Goal: Information Seeking & Learning: Check status

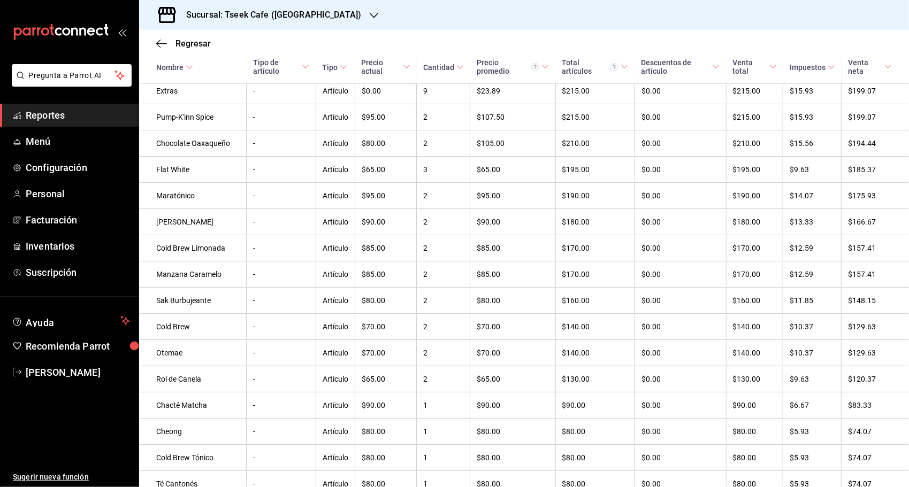
scroll to position [624, 0]
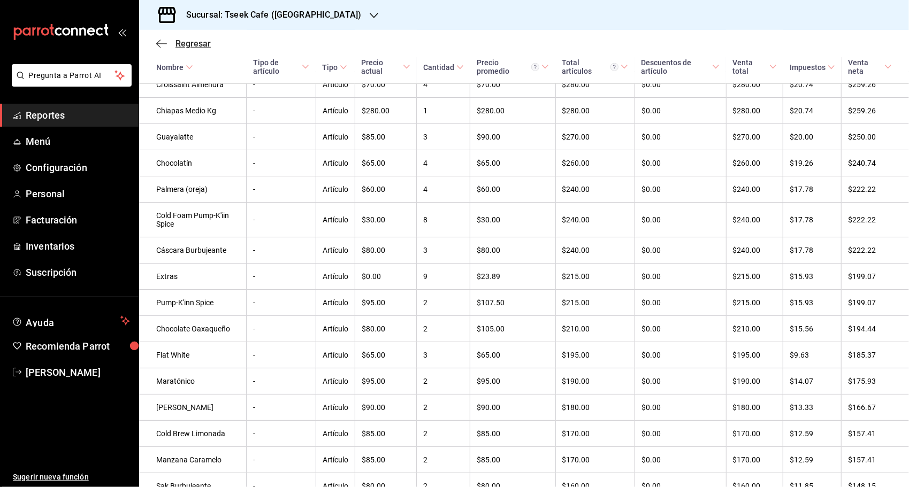
click at [167, 39] on span "Regresar" at bounding box center [183, 44] width 55 height 10
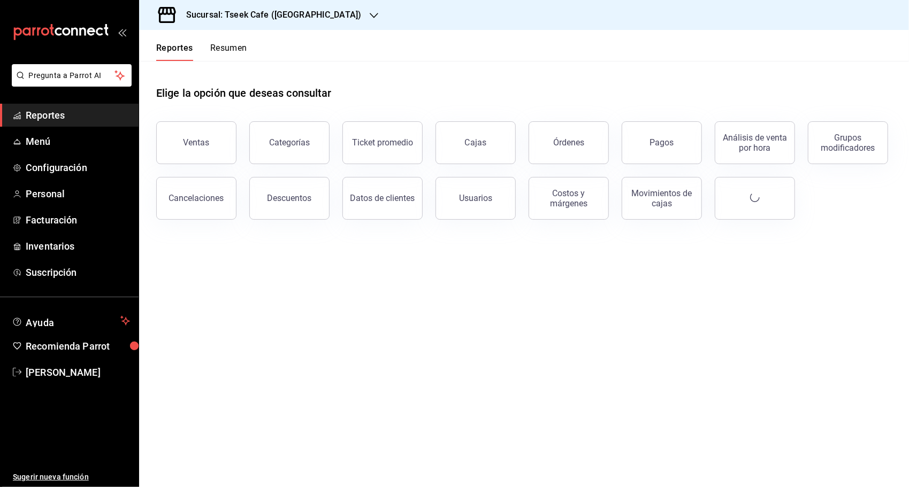
click at [322, 22] on div "Sucursal: Tseek Cafe ([GEOGRAPHIC_DATA])" at bounding box center [265, 15] width 235 height 30
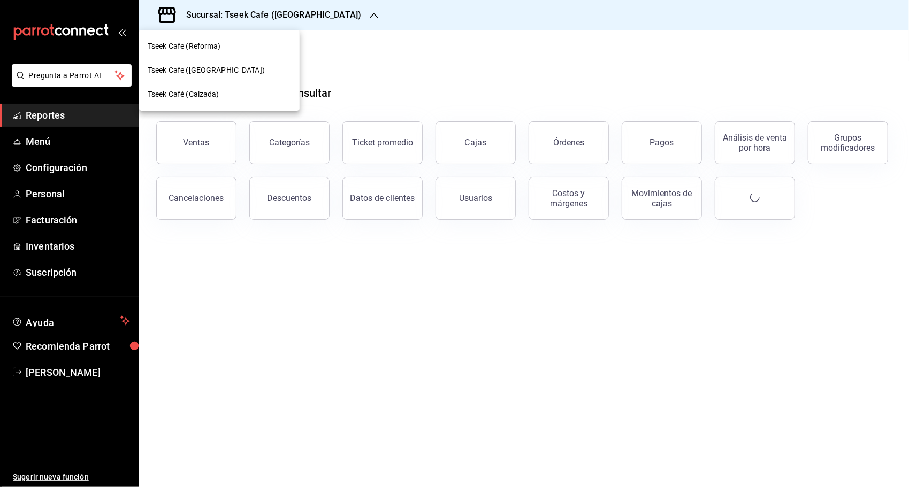
click at [209, 92] on span "Tseek Café (Calzada)" at bounding box center [184, 94] width 72 height 11
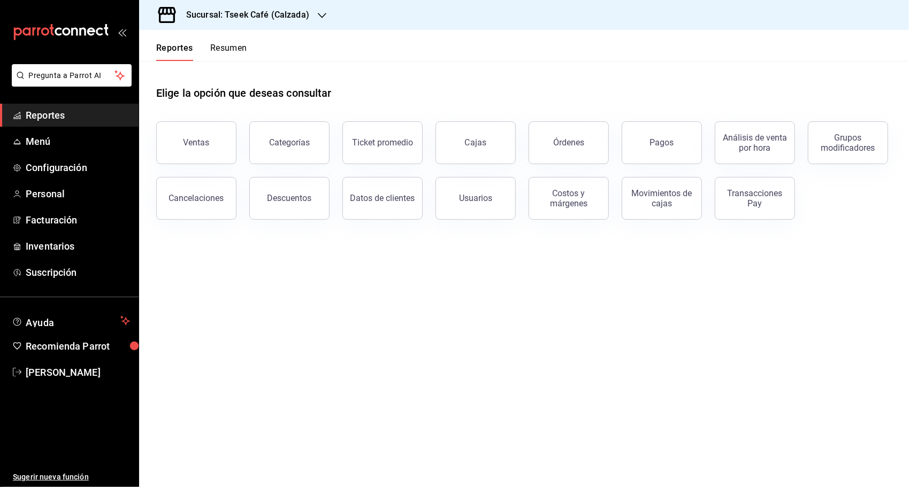
click at [796, 264] on main "Elige la opción que deseas consultar Ventas Categorías Ticket promedio Cajas Ór…" at bounding box center [524, 274] width 770 height 426
click at [202, 144] on div "Ventas" at bounding box center [196, 142] width 26 height 10
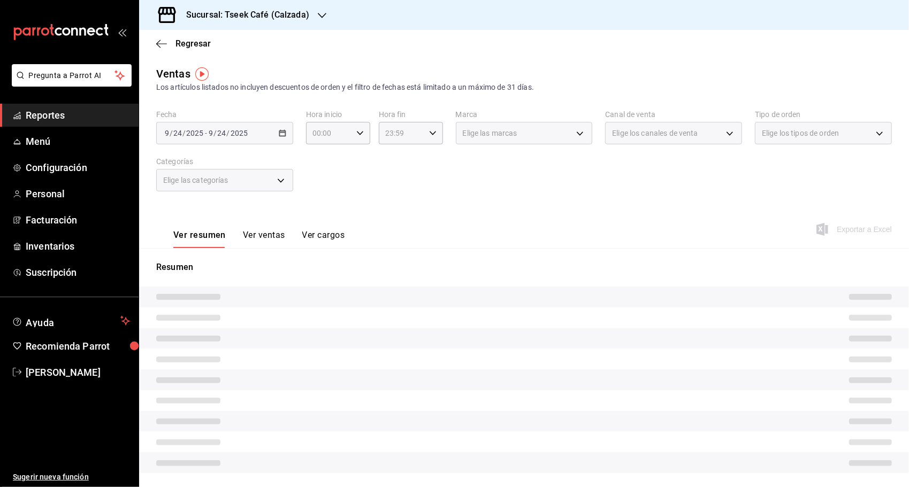
click at [281, 139] on div "[DATE] [DATE] - [DATE] [DATE]" at bounding box center [224, 133] width 137 height 22
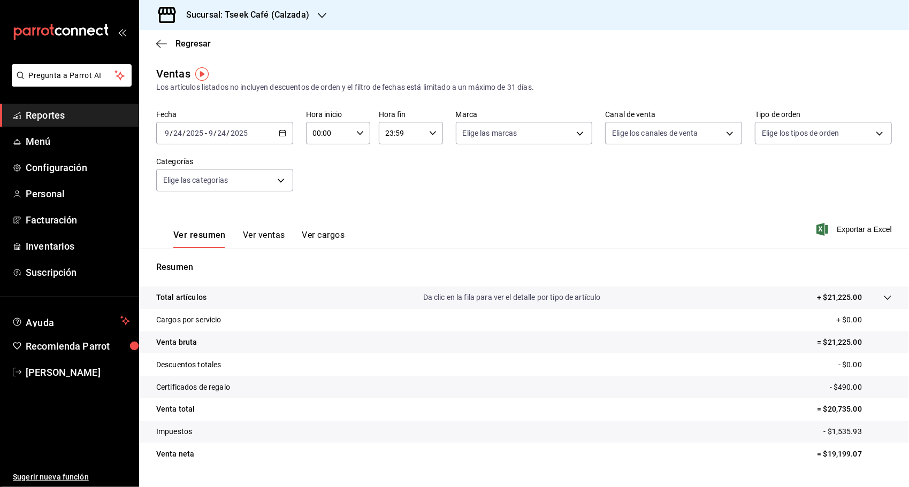
click at [282, 134] on icon "button" at bounding box center [282, 132] width 7 height 7
click at [206, 267] on li "Rango de fechas" at bounding box center [207, 262] width 100 height 24
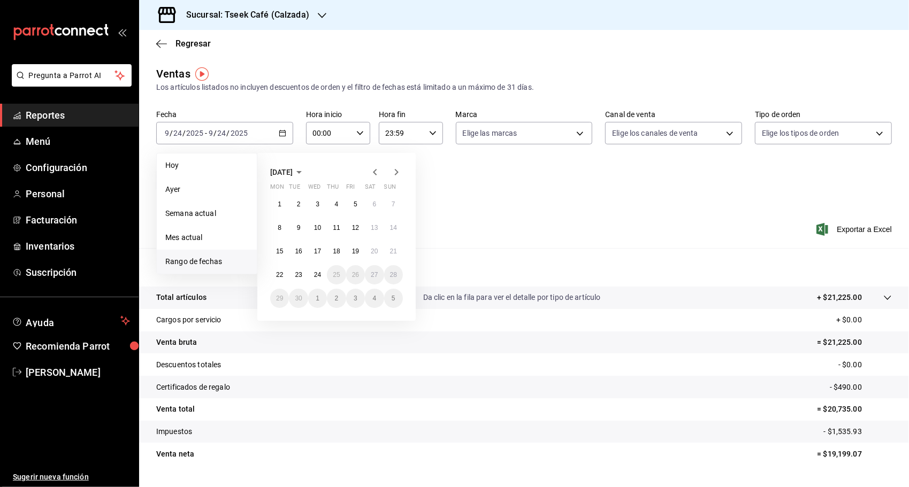
click at [379, 175] on icon "button" at bounding box center [375, 172] width 13 height 13
click at [398, 175] on icon "button" at bounding box center [396, 172] width 13 height 13
click at [479, 188] on div "Fecha [DATE] [DATE] - [DATE] [DATE] [DATE] [DATE] Semana actual Mes actual [GEO…" at bounding box center [523, 157] width 735 height 94
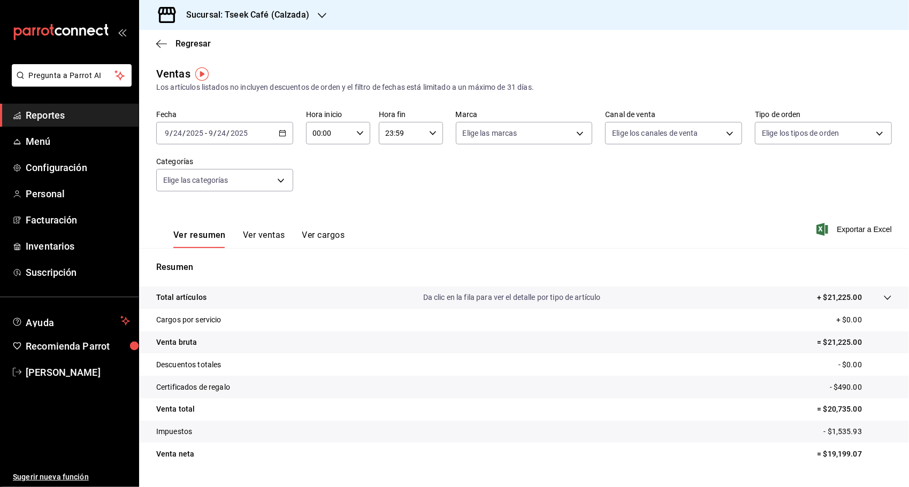
click at [280, 130] on \(Stroke\) "button" at bounding box center [280, 130] width 1 height 1
click at [765, 75] on div "Ventas Los artículos listados no incluyen descuentos de orden y el filtro de fe…" at bounding box center [523, 79] width 735 height 27
click at [711, 168] on div "Fecha [DATE] [DATE] - [DATE] [DATE] Hora inicio 00:00 Hora inicio Hora fin 23:5…" at bounding box center [523, 157] width 735 height 94
click at [286, 135] on div "[DATE] [DATE] - [DATE] [DATE]" at bounding box center [224, 133] width 137 height 22
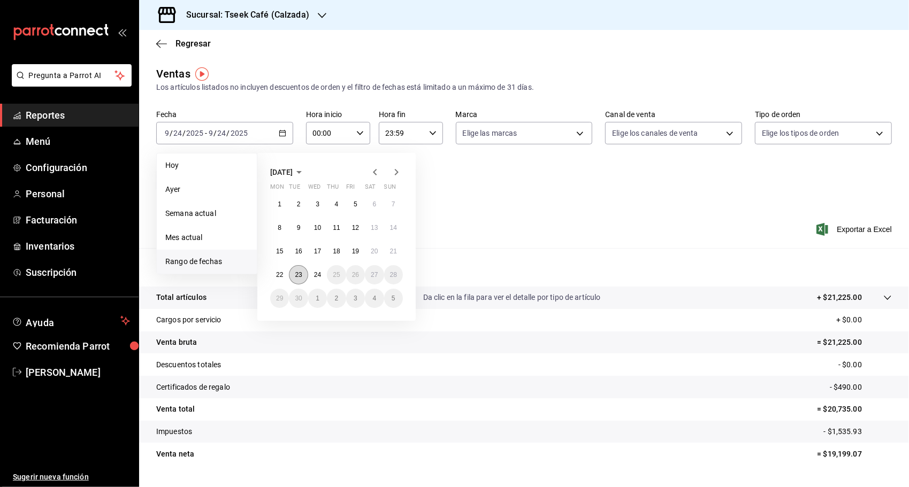
click at [301, 270] on button "23" at bounding box center [298, 274] width 19 height 19
click at [295, 273] on abbr "23" at bounding box center [298, 274] width 7 height 7
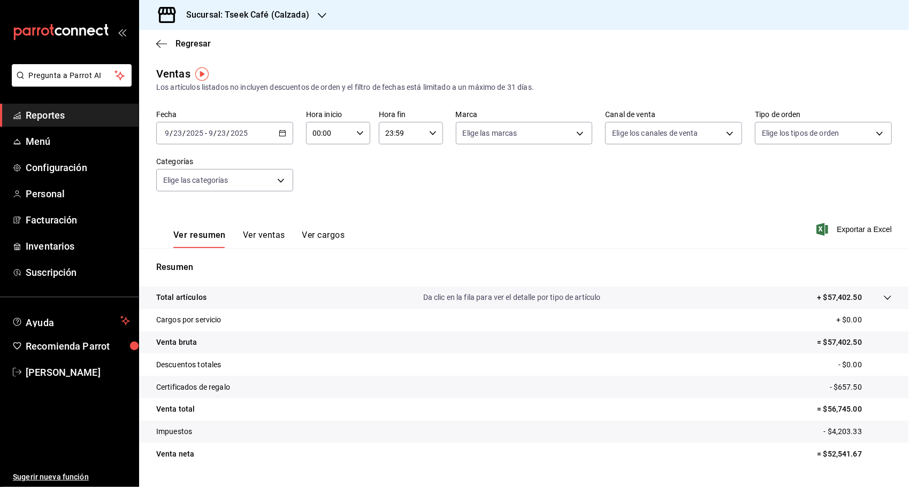
click at [863, 228] on span "Exportar a Excel" at bounding box center [854, 229] width 73 height 13
click at [240, 242] on div "Ver resumen Ver ventas Ver cargos" at bounding box center [258, 239] width 171 height 18
click at [245, 238] on button "Ver ventas" at bounding box center [264, 239] width 42 height 18
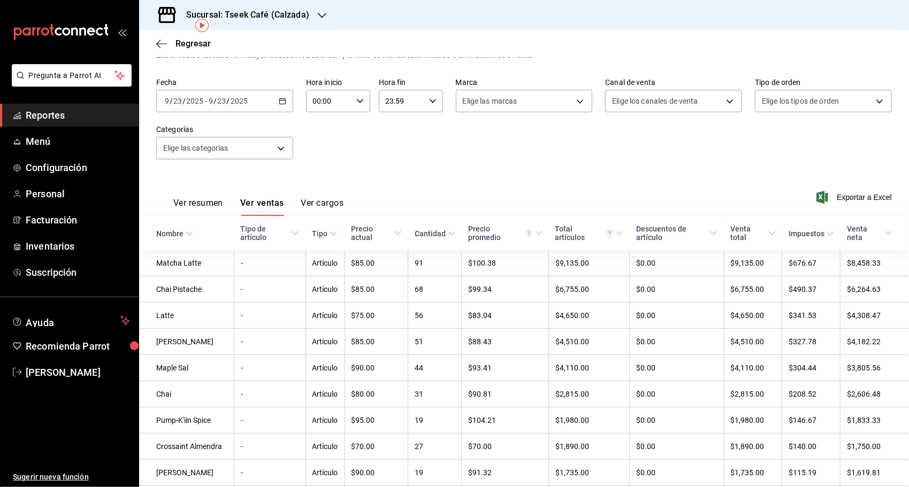
scroll to position [53, 0]
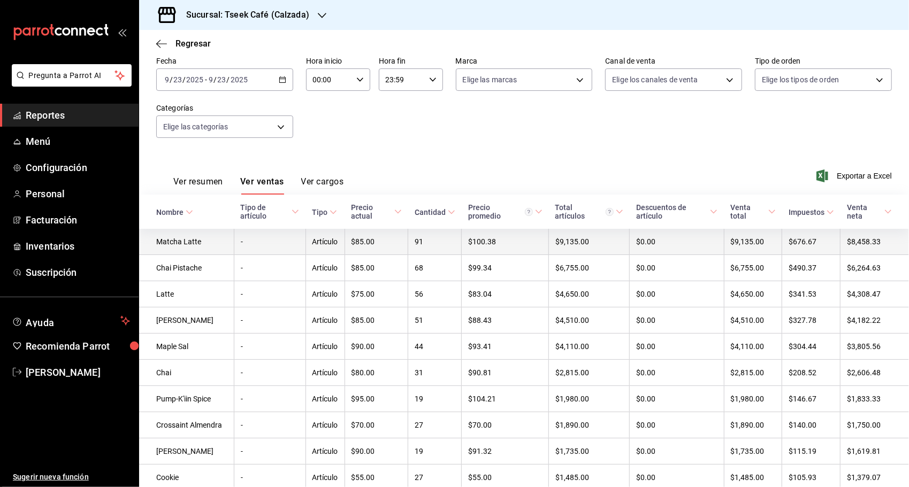
click at [489, 243] on td "$100.38" at bounding box center [505, 242] width 87 height 26
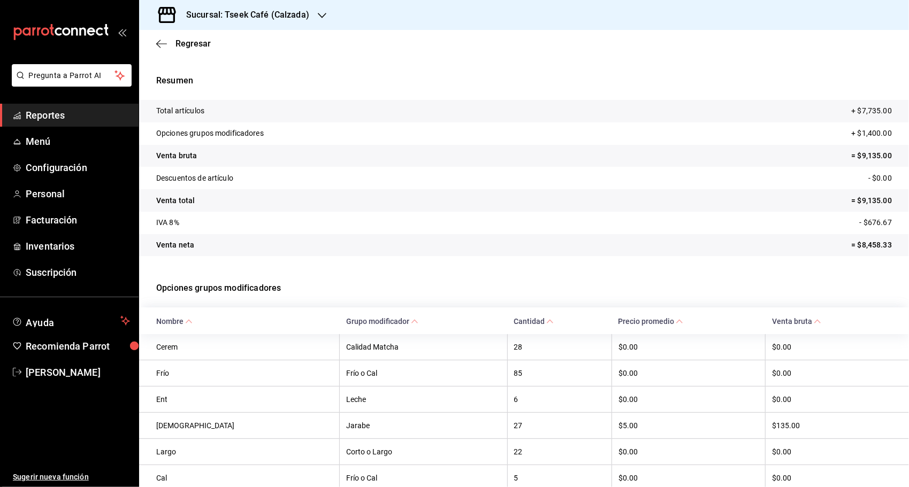
scroll to position [15, 0]
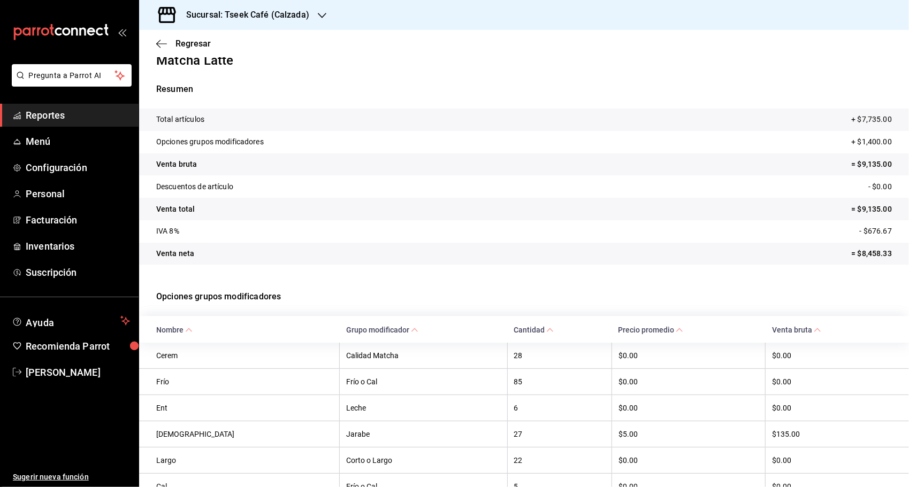
click at [728, 33] on div "Regresar" at bounding box center [524, 43] width 770 height 27
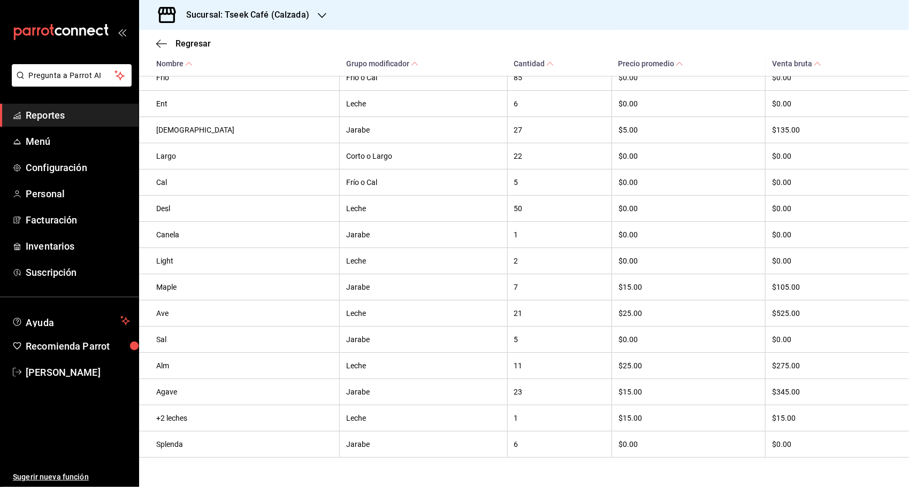
scroll to position [355, 0]
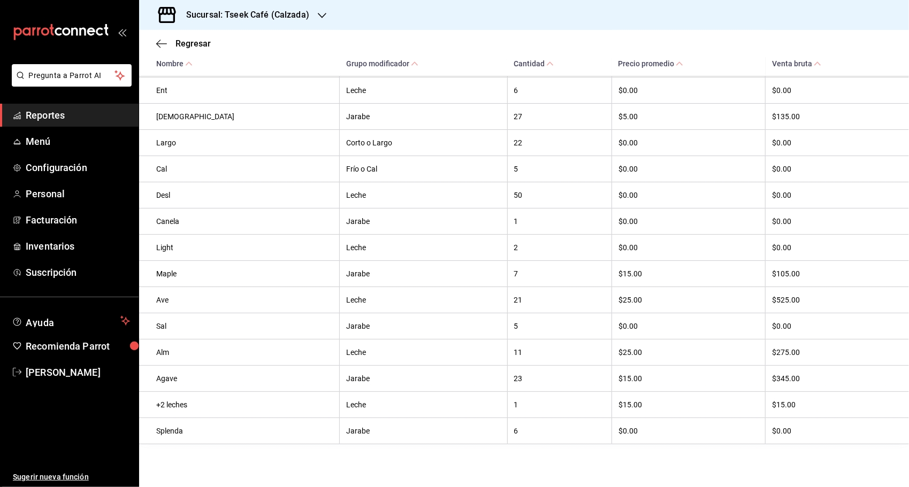
click at [145, 37] on div "Regresar" at bounding box center [524, 43] width 770 height 27
click at [157, 45] on icon "button" at bounding box center [161, 44] width 11 height 10
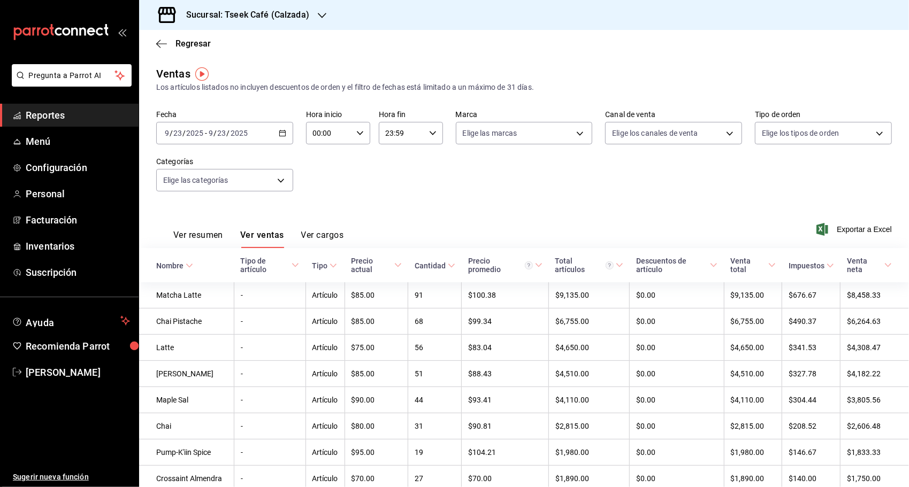
click at [336, 235] on button "Ver cargos" at bounding box center [322, 239] width 43 height 18
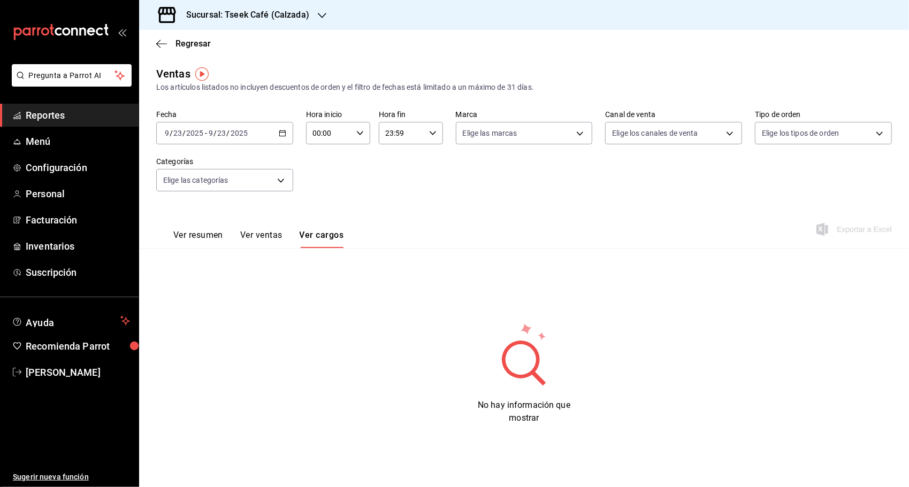
click at [254, 231] on button "Ver ventas" at bounding box center [261, 239] width 42 height 18
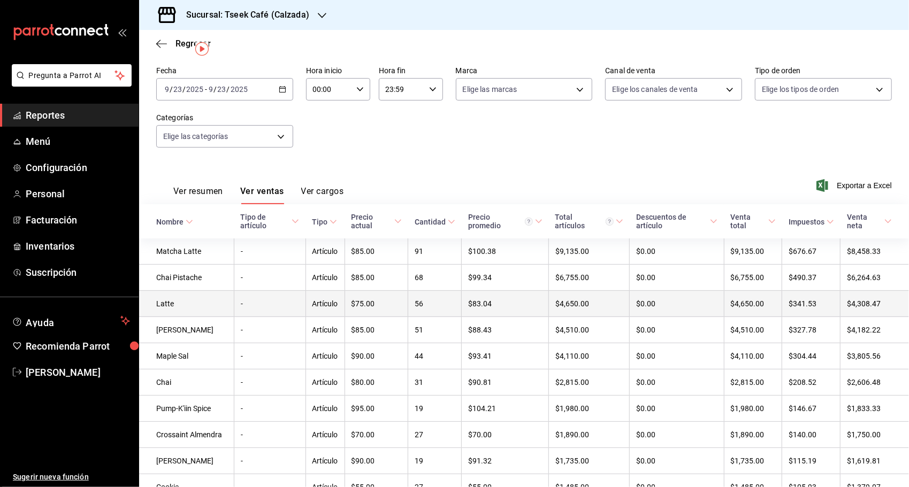
scroll to position [53, 0]
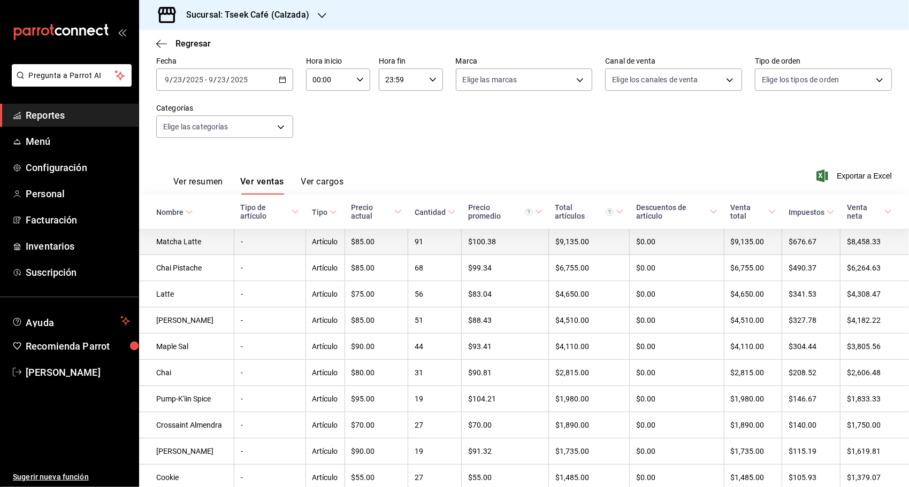
click at [195, 245] on td "Matcha Latte" at bounding box center [186, 242] width 95 height 26
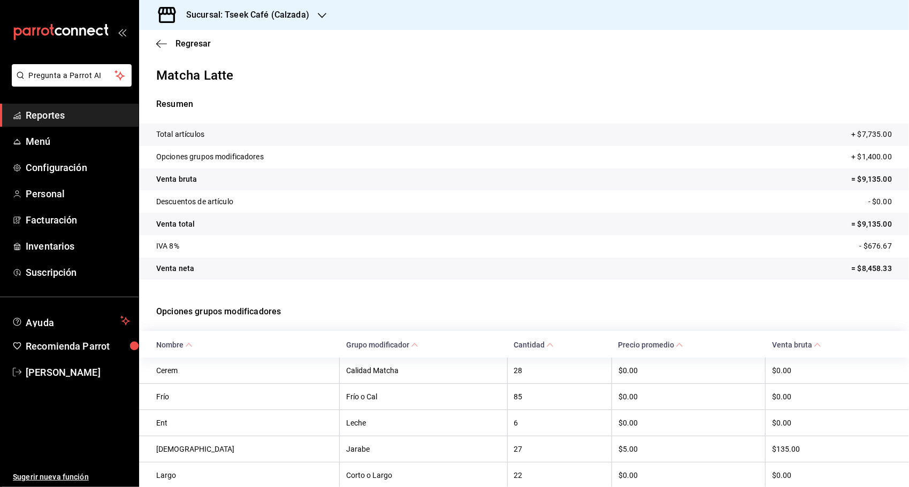
click at [746, 24] on div "Sucursal: Tseek Café (Calzada)" at bounding box center [524, 15] width 770 height 30
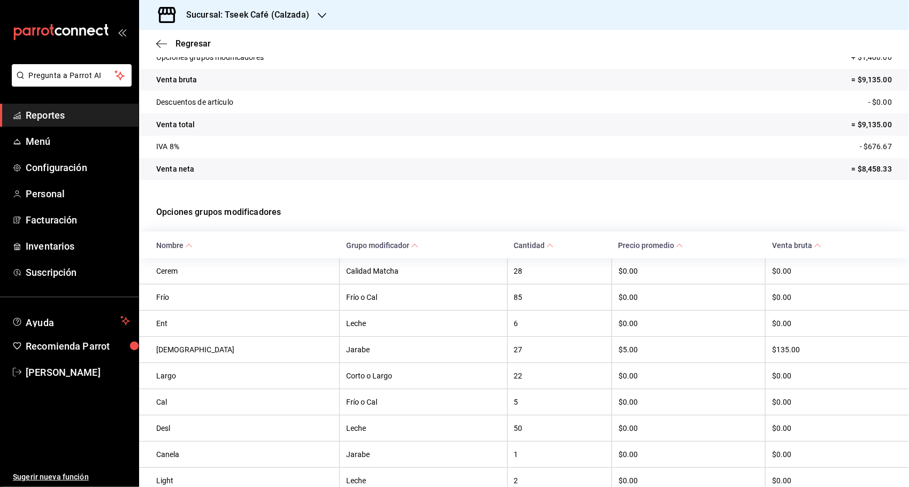
scroll to position [107, 0]
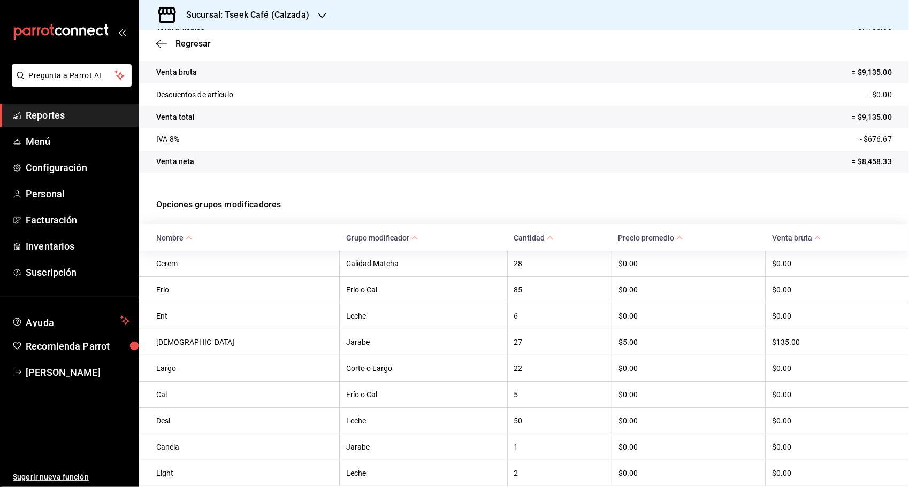
click at [785, 21] on div "Sucursal: Tseek Café (Calzada)" at bounding box center [524, 15] width 770 height 30
click at [763, 35] on div "Regresar" at bounding box center [524, 43] width 770 height 27
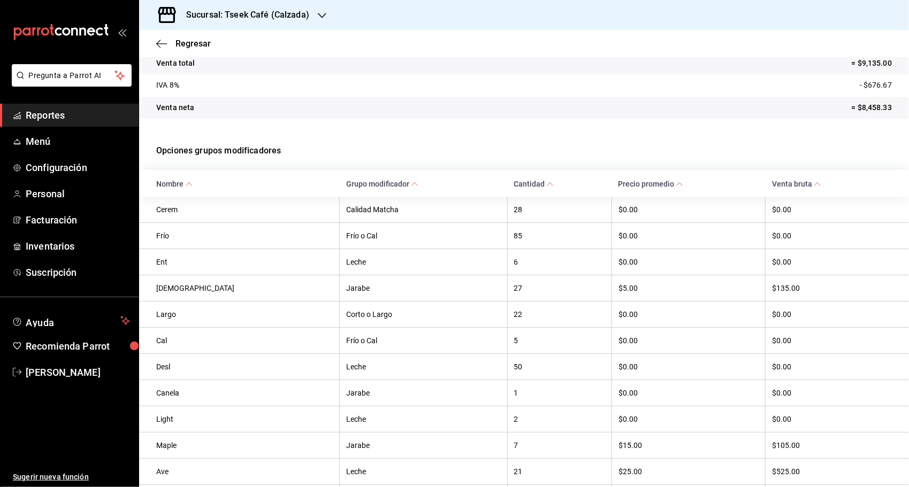
scroll to position [88, 0]
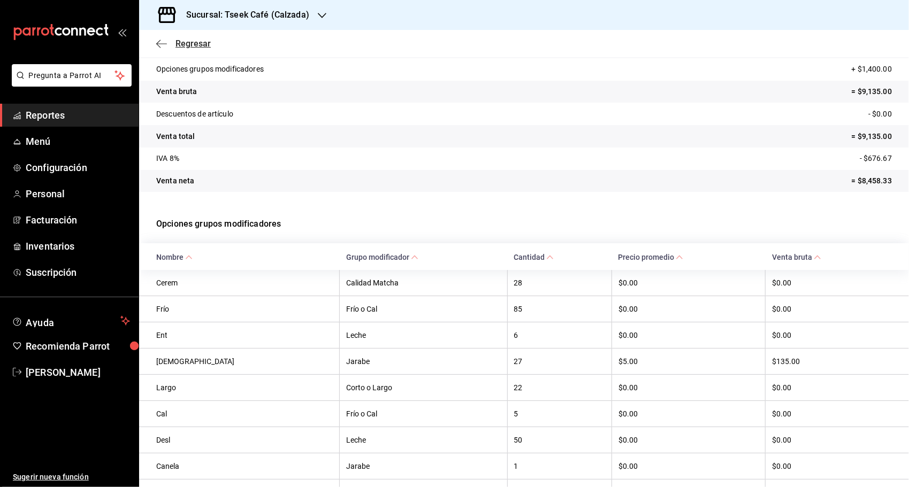
click at [163, 43] on icon "button" at bounding box center [161, 44] width 11 height 10
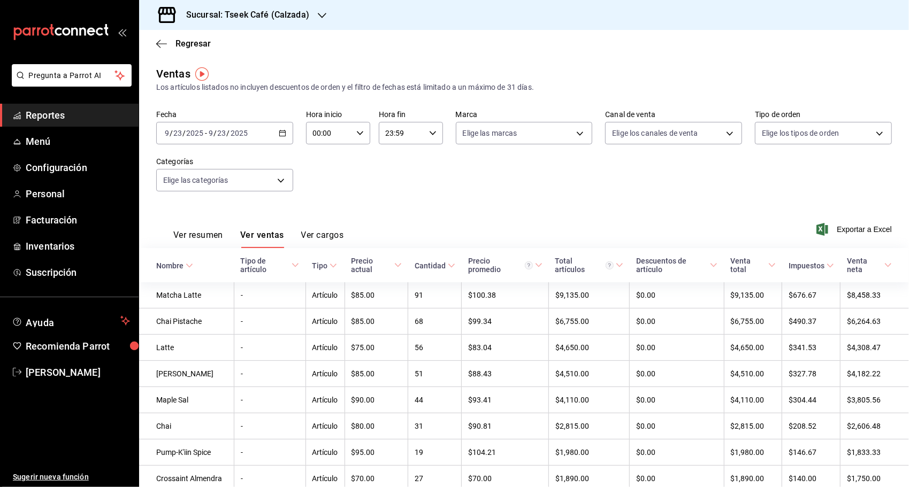
click at [742, 225] on div "Ver resumen Ver ventas Ver cargos Exportar a Excel" at bounding box center [524, 226] width 770 height 44
click at [765, 140] on body "Pregunta a Parrot AI Reportes Menú Configuración Personal Facturación Inventari…" at bounding box center [454, 243] width 909 height 487
click at [654, 151] on div at bounding box center [454, 243] width 909 height 487
click at [506, 122] on body "Pregunta a Parrot AI Reportes Menú Configuración Personal Facturación Inventari…" at bounding box center [454, 243] width 909 height 487
click at [664, 74] on div at bounding box center [454, 243] width 909 height 487
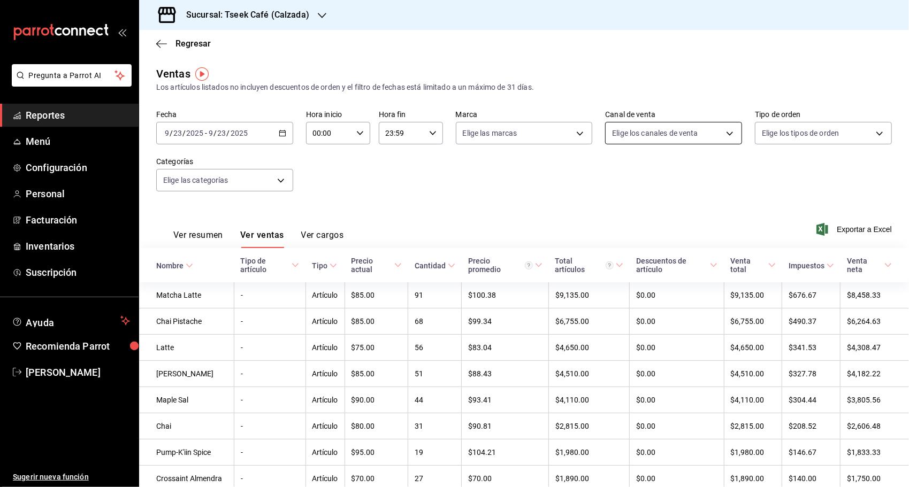
click at [662, 133] on body "Pregunta a Parrot AI Reportes Menú Configuración Personal Facturación Inventari…" at bounding box center [454, 243] width 909 height 487
click at [442, 188] on div at bounding box center [454, 243] width 909 height 487
click at [211, 174] on body "Pregunta a Parrot AI Reportes Menú Configuración Personal Facturación Inventari…" at bounding box center [454, 243] width 909 height 487
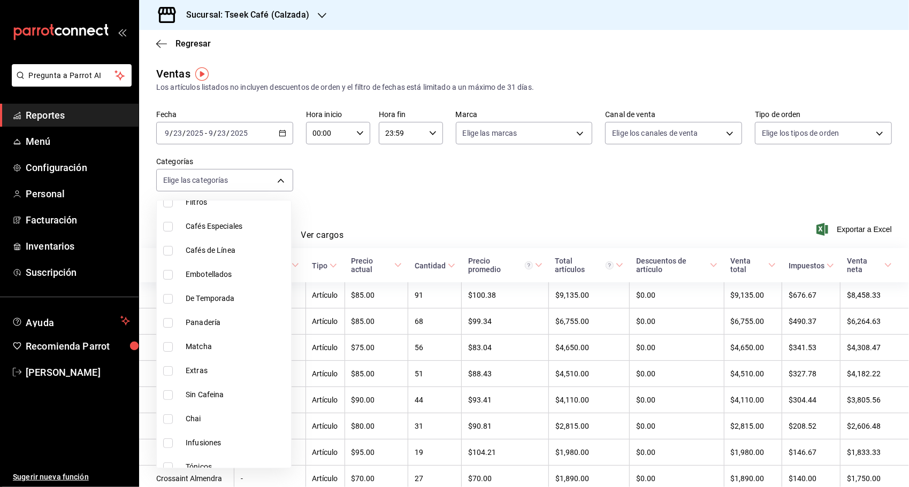
scroll to position [214, 0]
click at [183, 323] on li "Extras" at bounding box center [224, 325] width 134 height 24
type input "458869be-8262-47fe-9baf-be2ef709b112"
checkbox input "true"
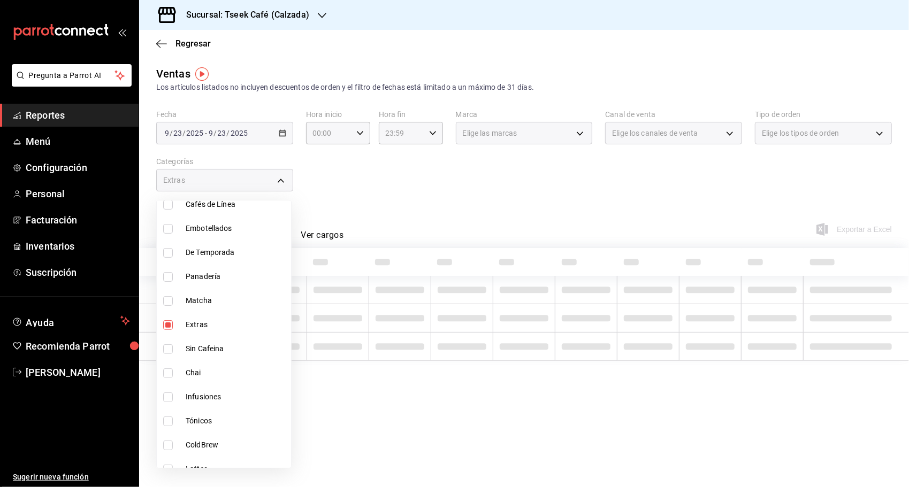
click at [438, 191] on div at bounding box center [454, 243] width 909 height 487
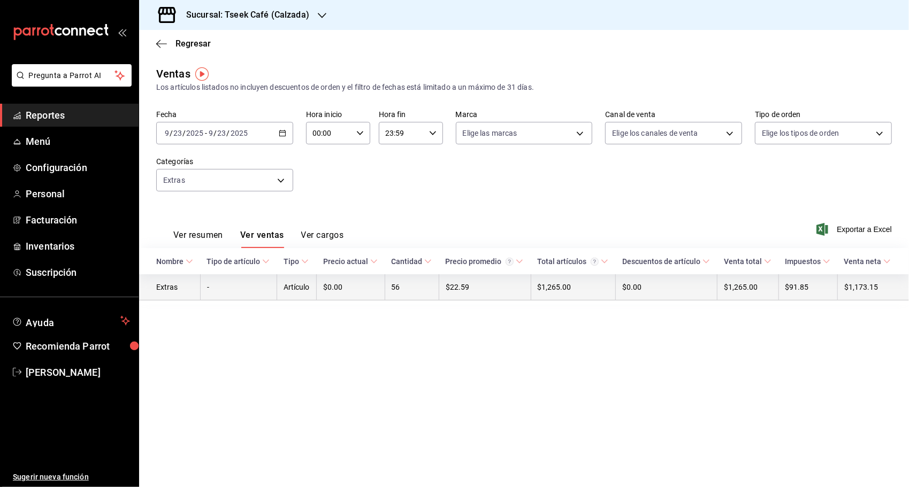
click at [427, 288] on td "56" at bounding box center [412, 287] width 54 height 26
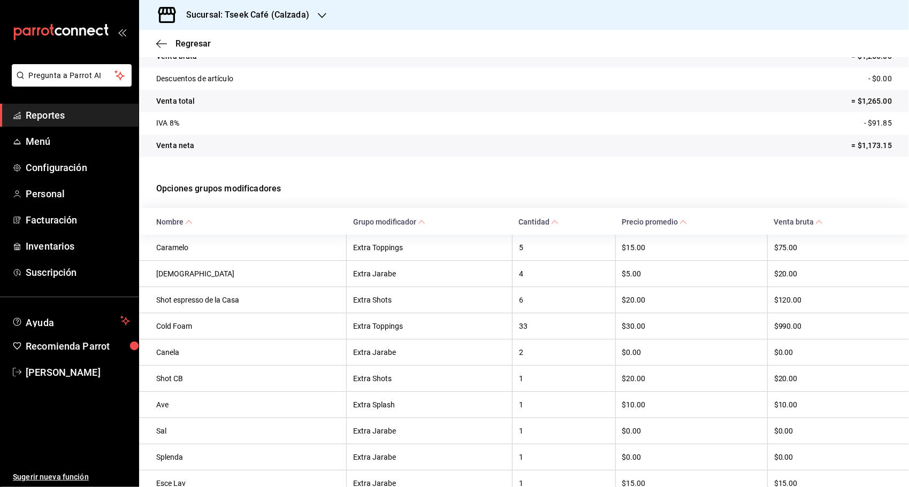
scroll to position [230, 0]
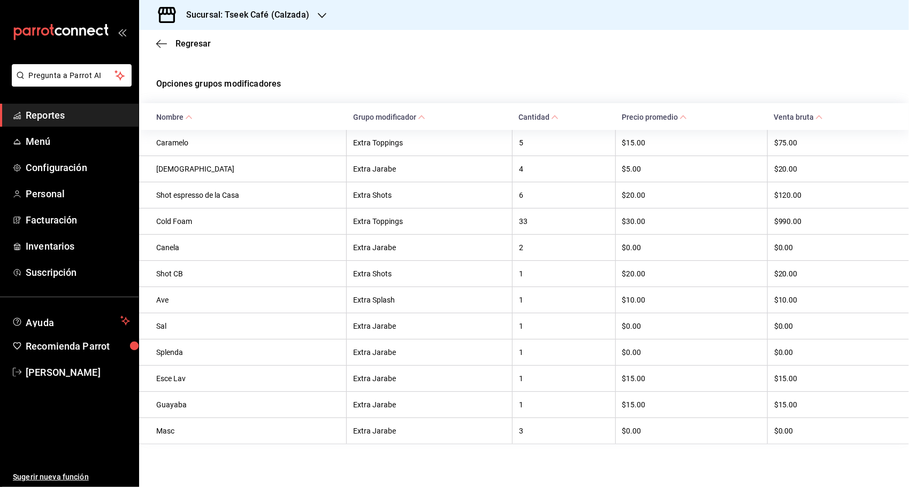
click at [154, 41] on div "Regresar" at bounding box center [524, 43] width 770 height 27
click at [160, 43] on icon "button" at bounding box center [161, 44] width 11 height 10
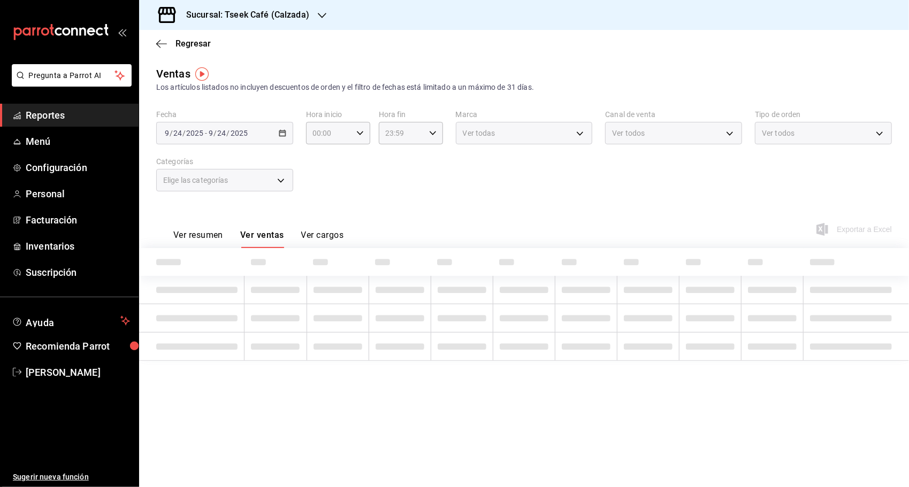
type input "458869be-8262-47fe-9baf-be2ef709b112"
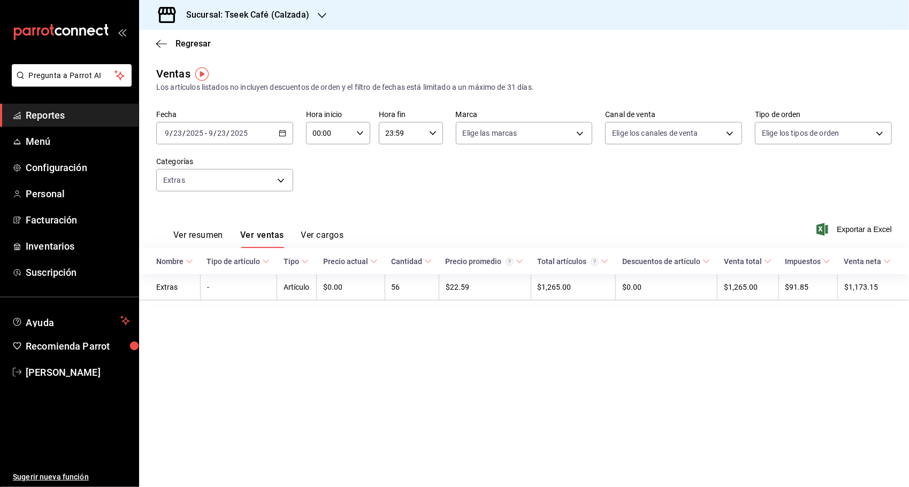
click at [185, 258] on span "Nombre" at bounding box center [174, 261] width 37 height 9
click at [218, 239] on button "Ver resumen" at bounding box center [198, 239] width 50 height 18
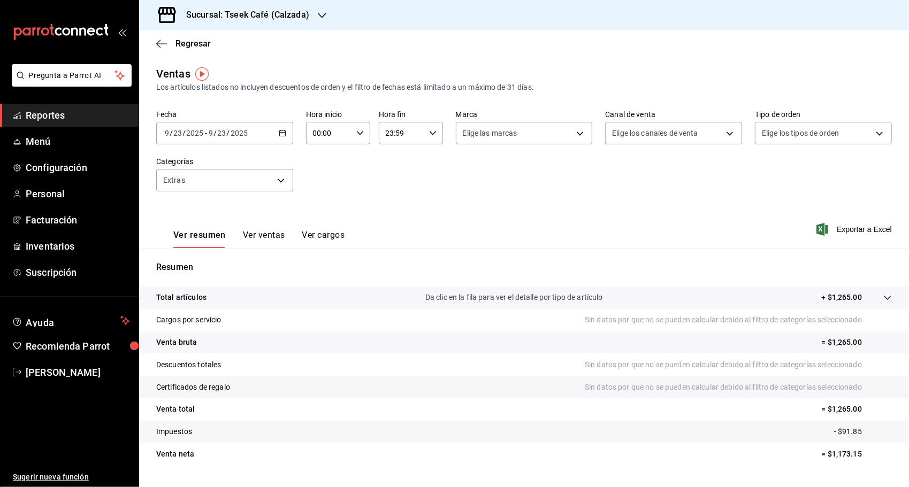
click at [266, 235] on button "Ver ventas" at bounding box center [264, 239] width 42 height 18
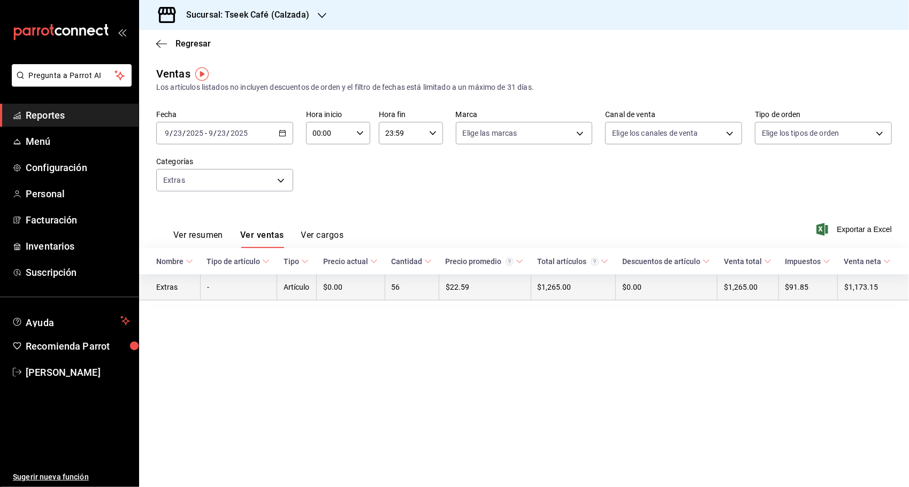
click at [359, 290] on td "$0.00" at bounding box center [351, 287] width 68 height 26
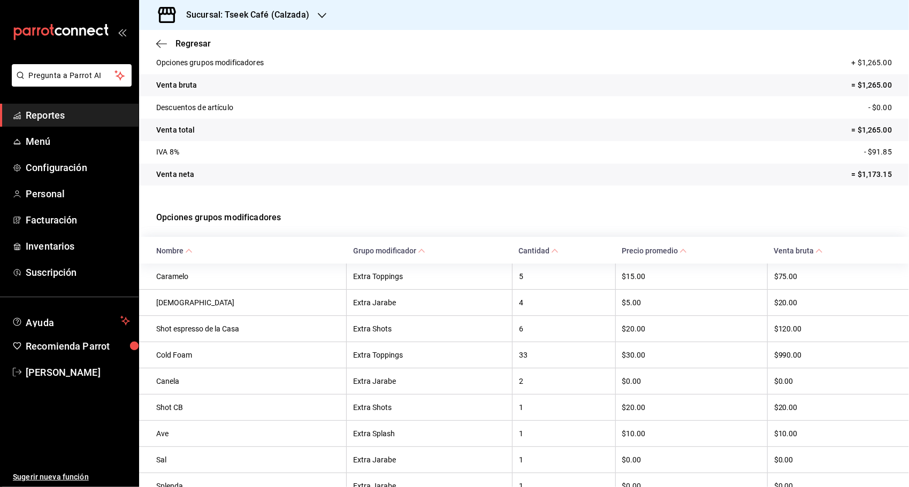
scroll to position [230, 0]
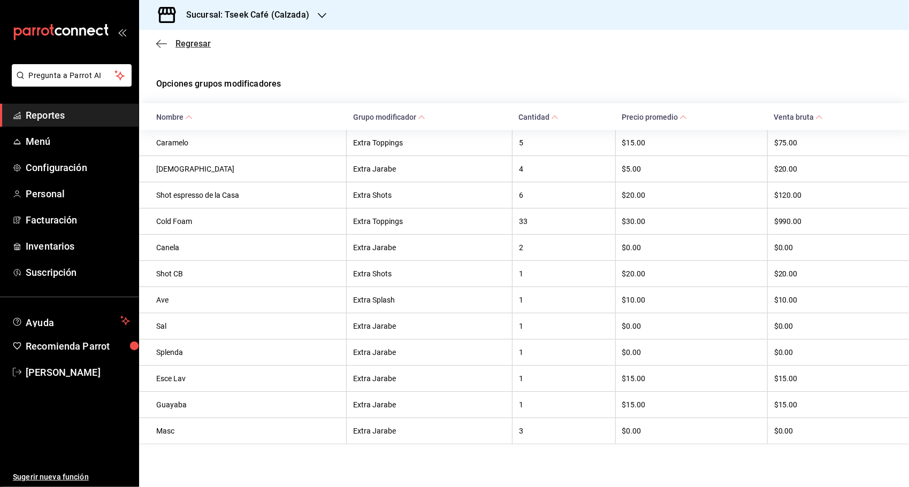
click at [156, 40] on icon "button" at bounding box center [161, 44] width 11 height 10
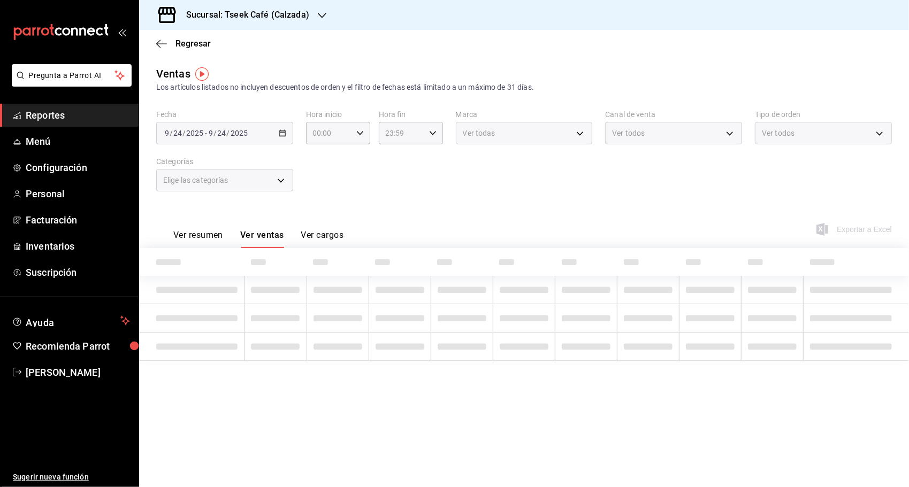
type input "458869be-8262-47fe-9baf-be2ef709b112"
